Goal: Transaction & Acquisition: Download file/media

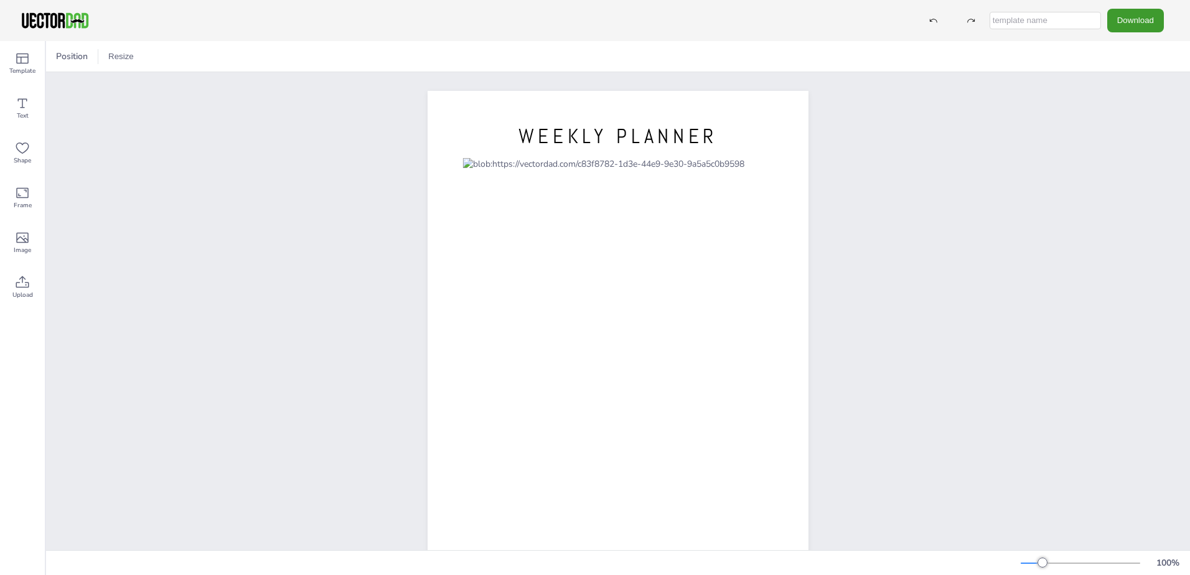
click at [268, 253] on div "[DOMAIN_NAME] WEEKLY PLANNER" at bounding box center [618, 337] width 1144 height 530
click at [1147, 27] on button "Download" at bounding box center [1135, 20] width 57 height 23
click at [1132, 149] on li "PDF" at bounding box center [1139, 152] width 102 height 26
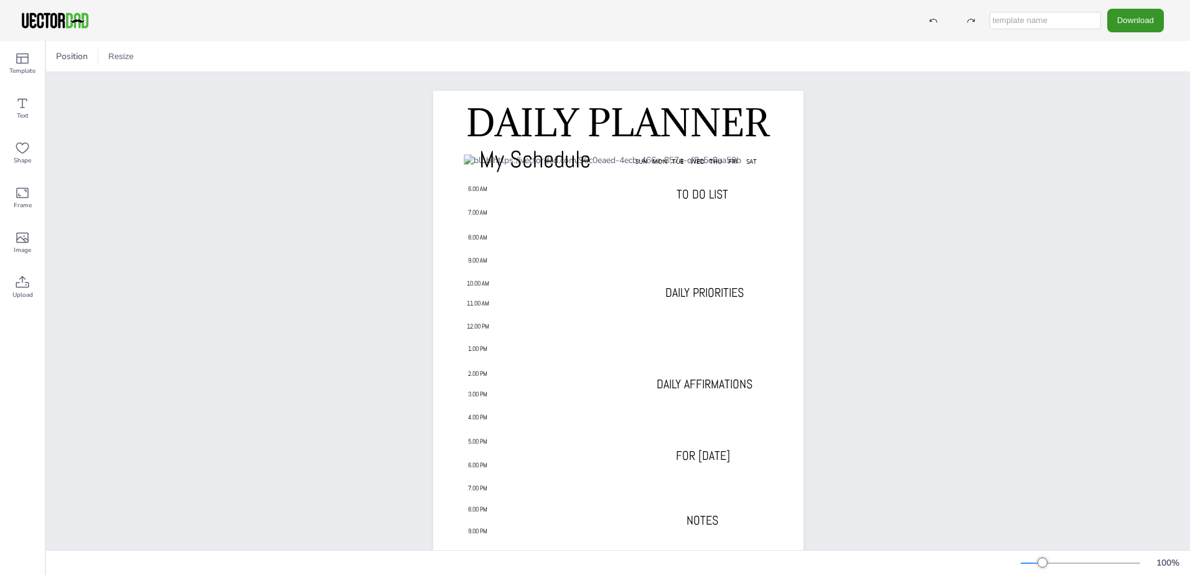
click at [1136, 19] on button "Download" at bounding box center [1135, 20] width 57 height 23
click at [1135, 150] on li "PDF" at bounding box center [1139, 152] width 102 height 26
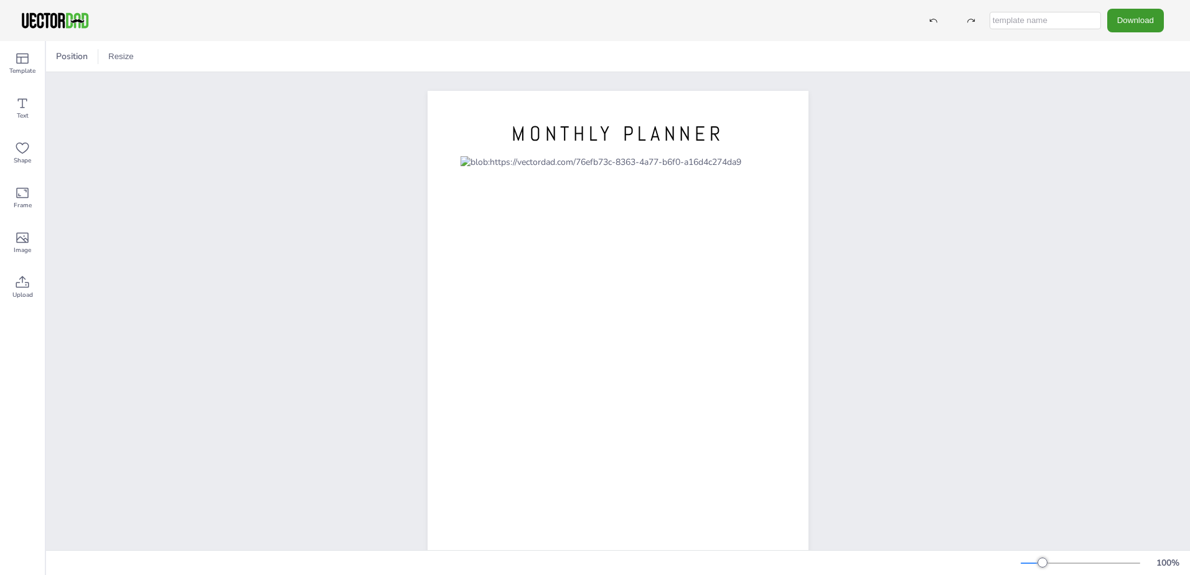
click at [956, 235] on div "vectordad.com MONTHLY PLANNER" at bounding box center [618, 337] width 1144 height 530
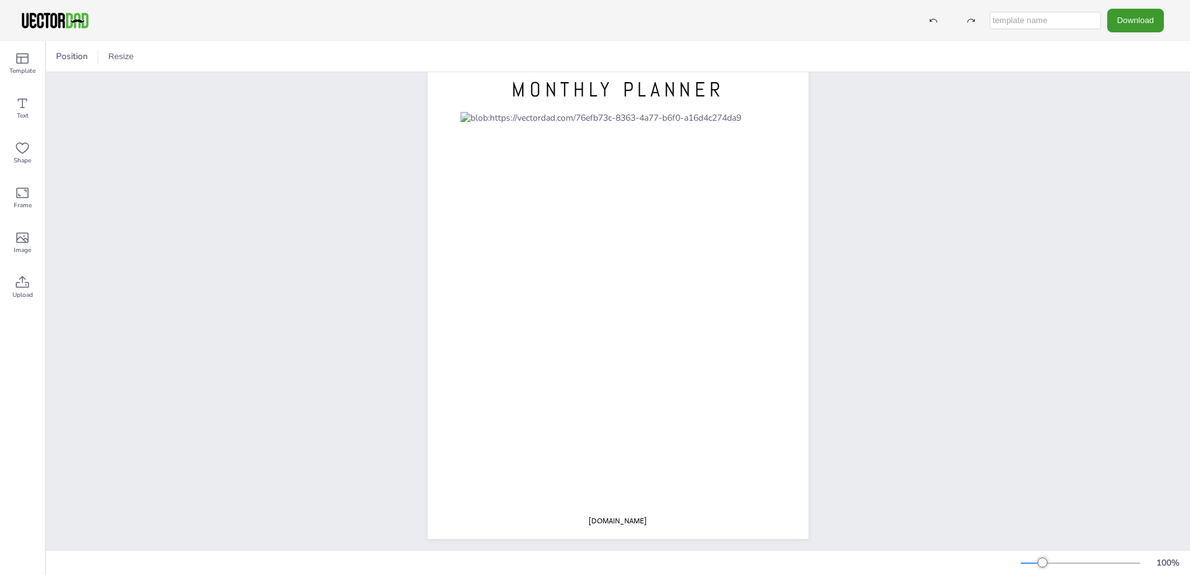
scroll to position [61, 0]
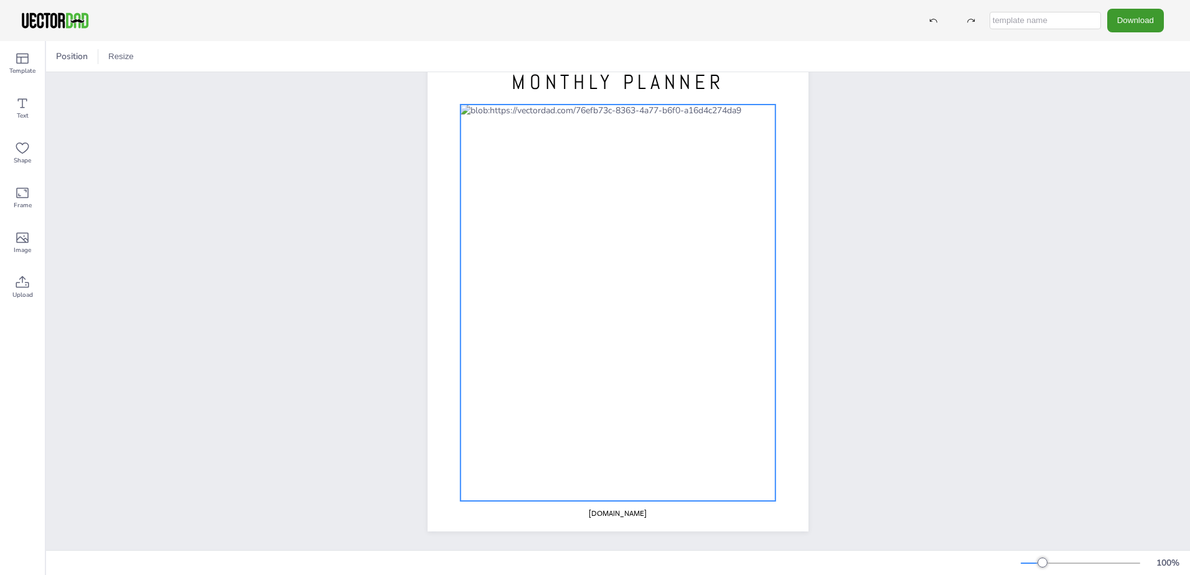
click at [465, 108] on div at bounding box center [618, 303] width 315 height 396
click at [525, 162] on div at bounding box center [618, 303] width 315 height 396
click at [976, 263] on div "vectordad.com MONTHLY PLANNER" at bounding box center [618, 286] width 1144 height 530
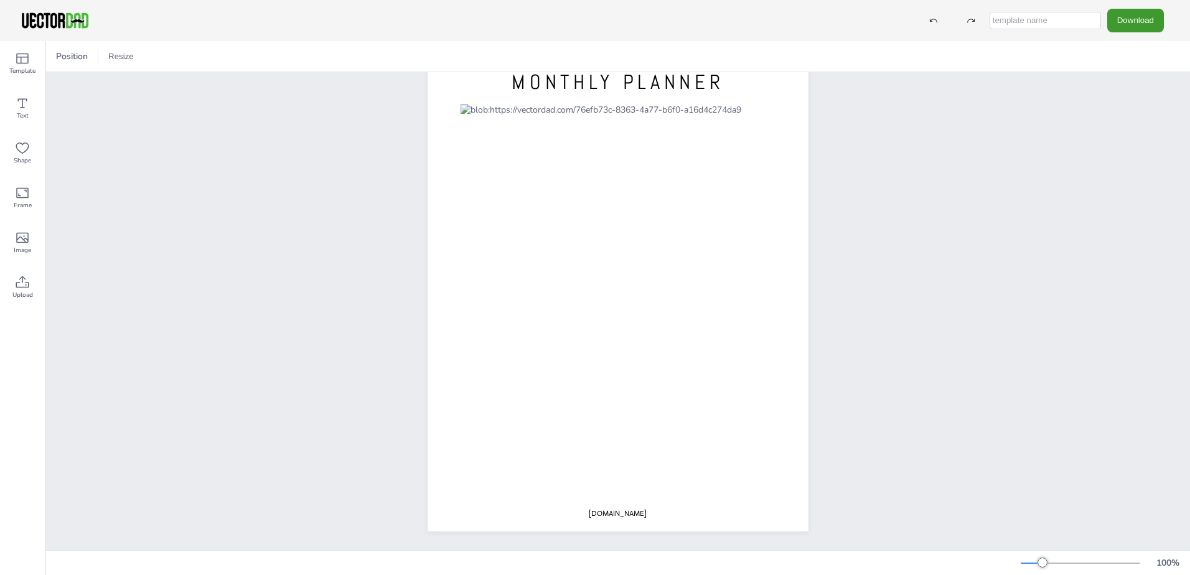
scroll to position [0, 0]
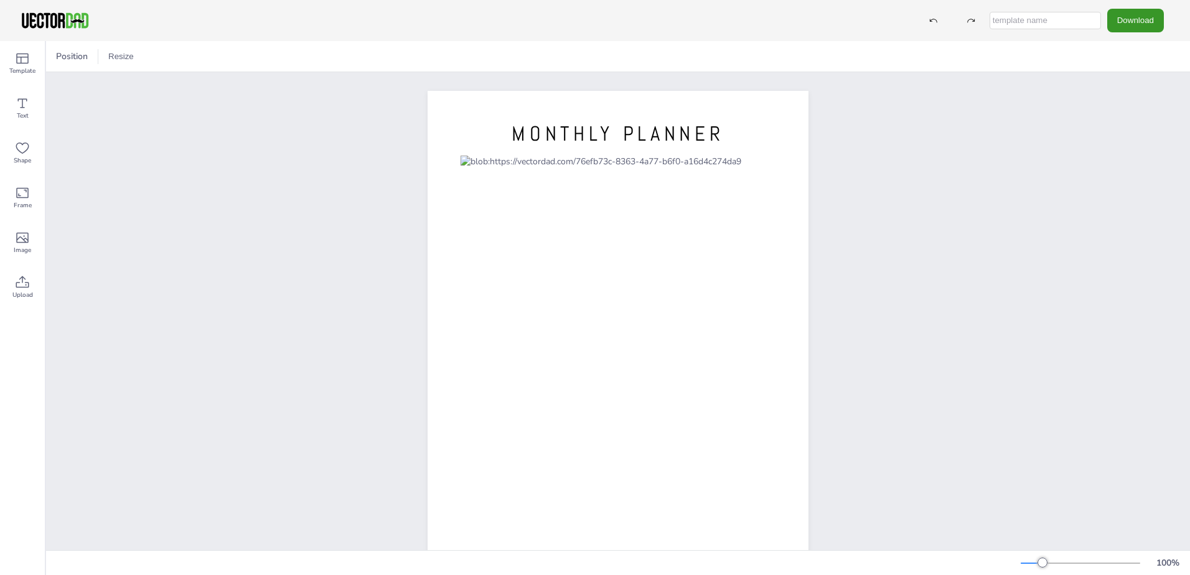
click at [1135, 22] on button "Download" at bounding box center [1135, 20] width 57 height 23
click at [1129, 154] on li "PDF" at bounding box center [1139, 152] width 102 height 26
